Goal: Transaction & Acquisition: Obtain resource

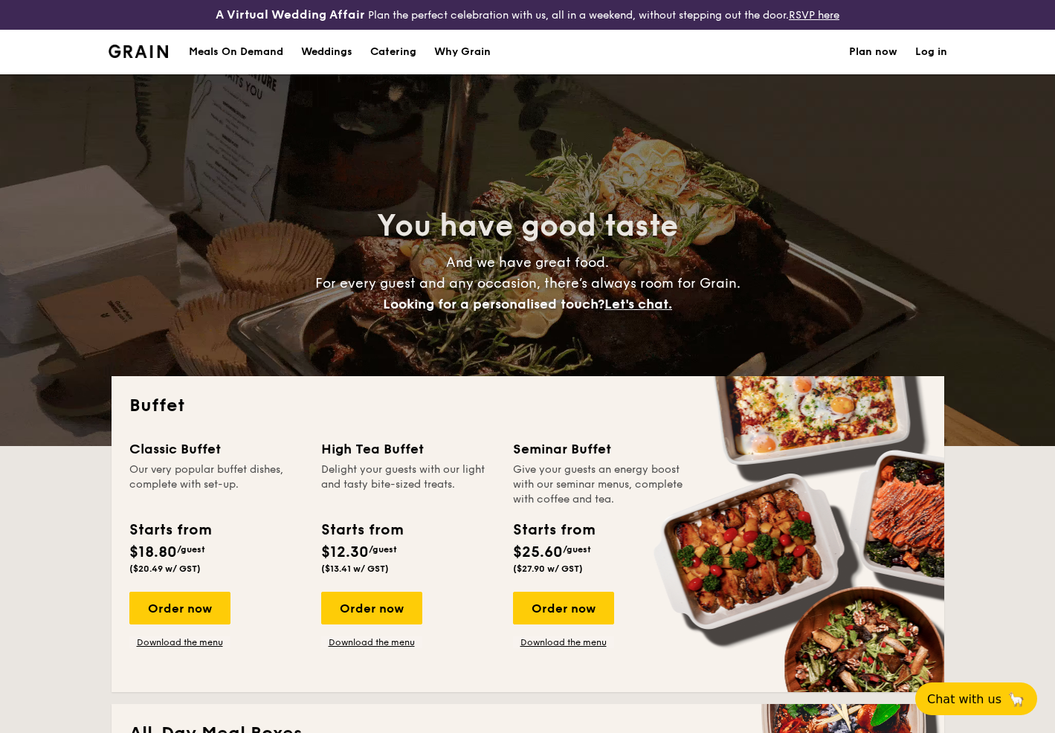
select select
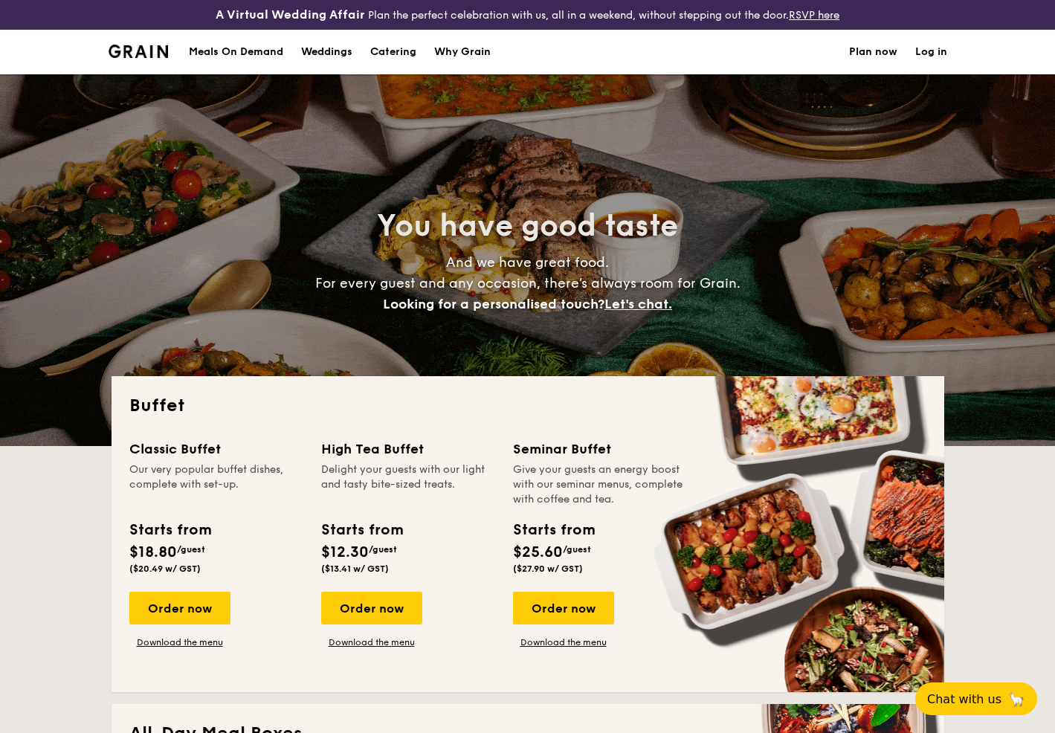
select select
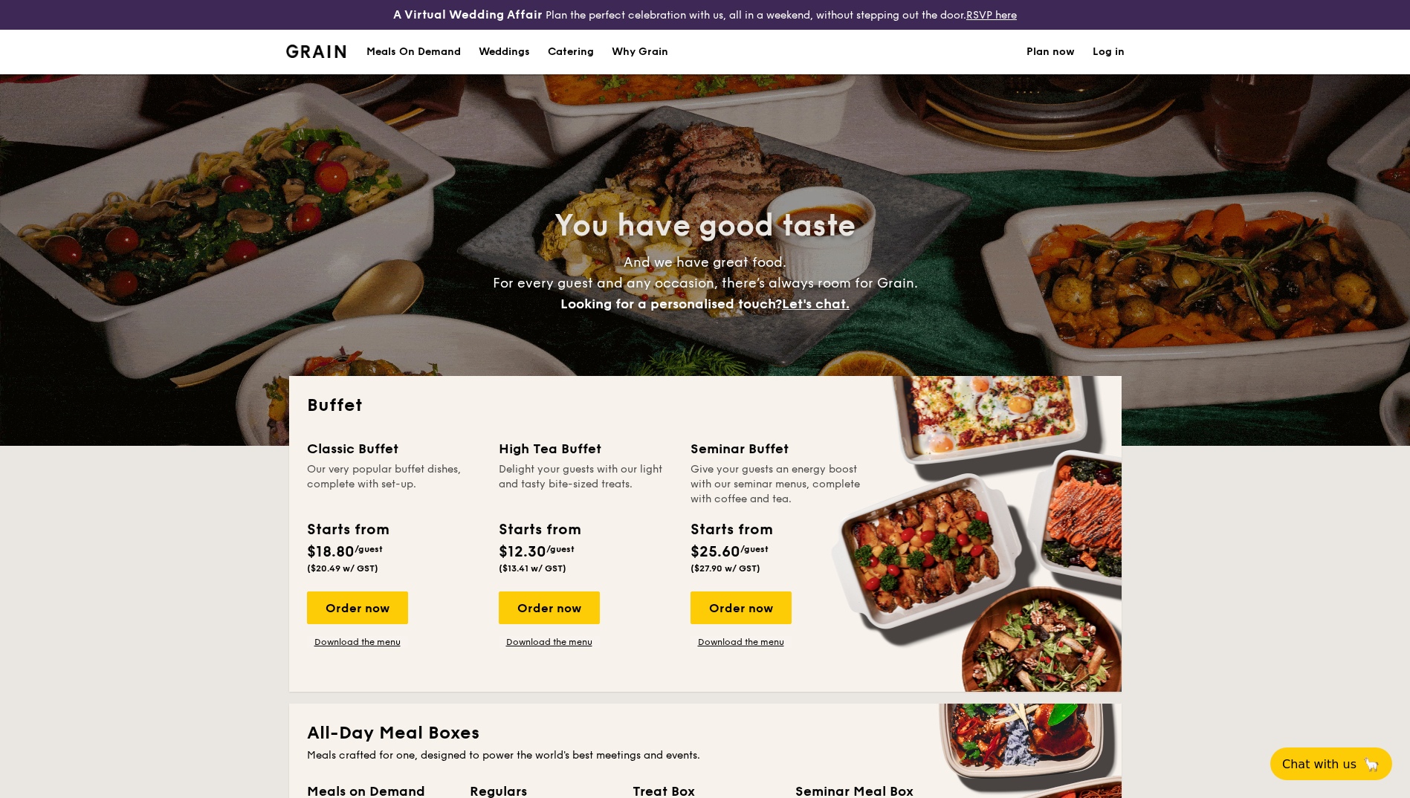
select select
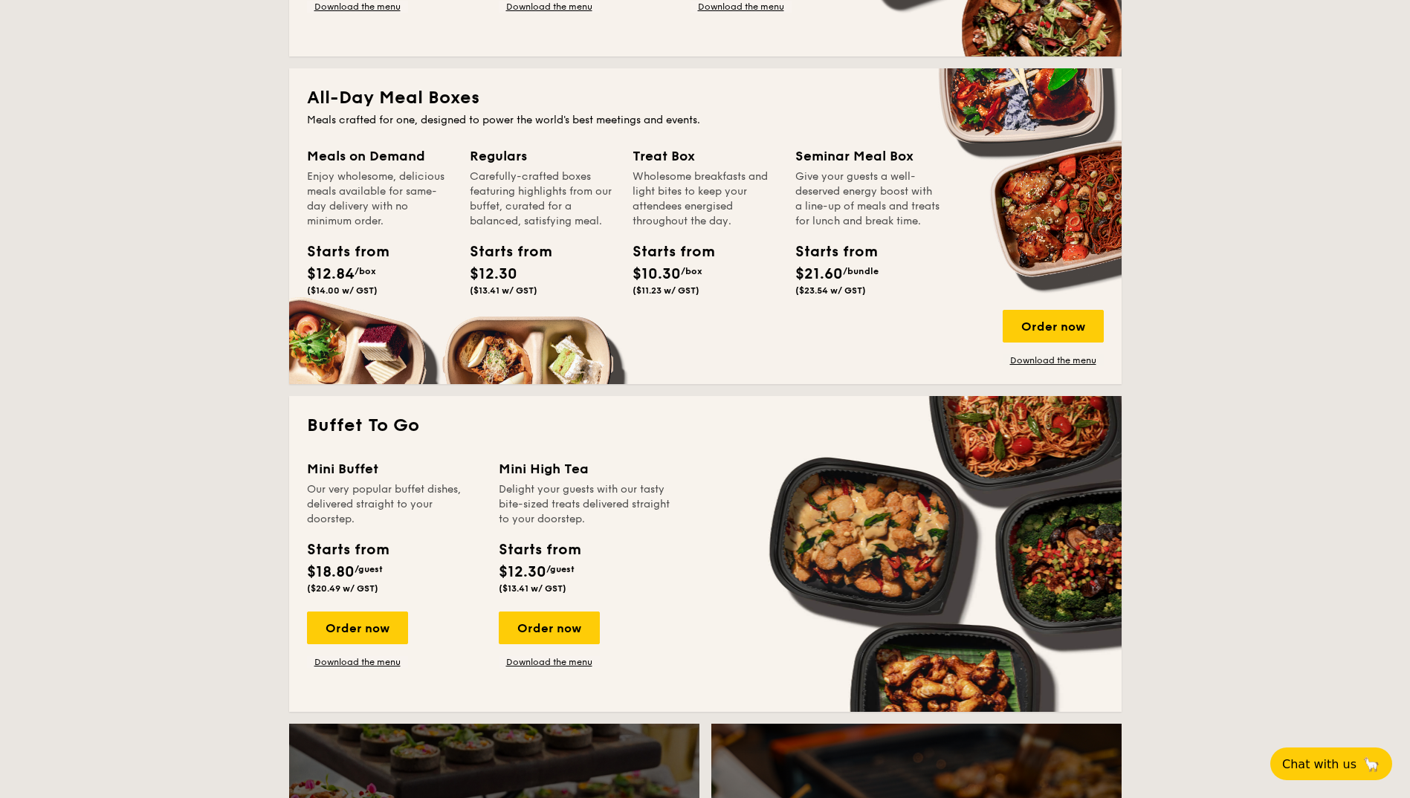
scroll to position [669, 0]
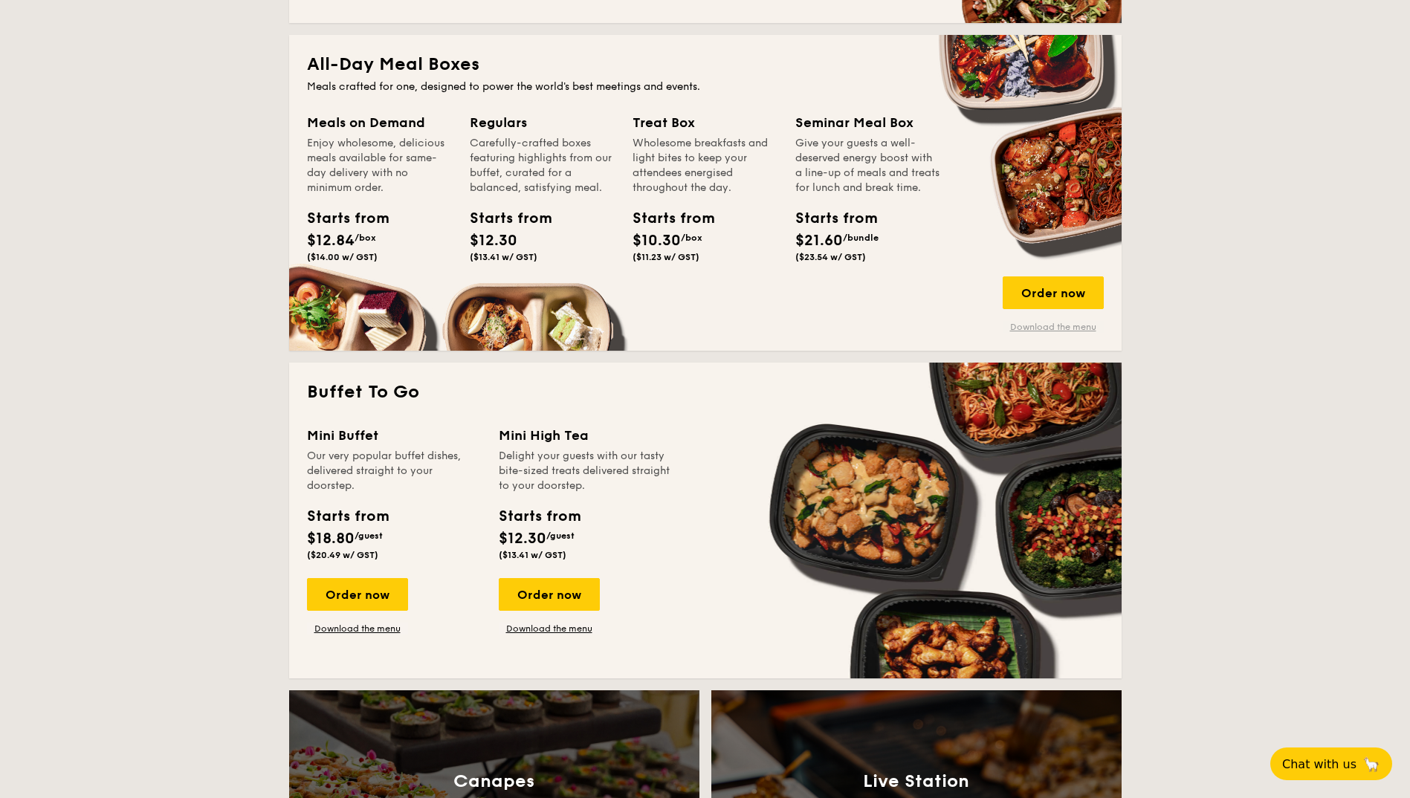
click at [1059, 324] on link "Download the menu" at bounding box center [1053, 327] width 101 height 12
